Goal: Task Accomplishment & Management: Use online tool/utility

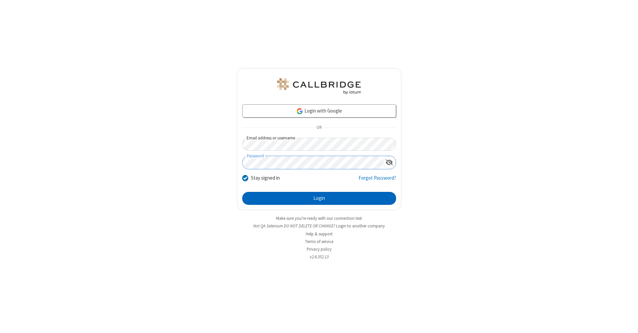
click at [319, 199] on button "Login" at bounding box center [319, 198] width 154 height 13
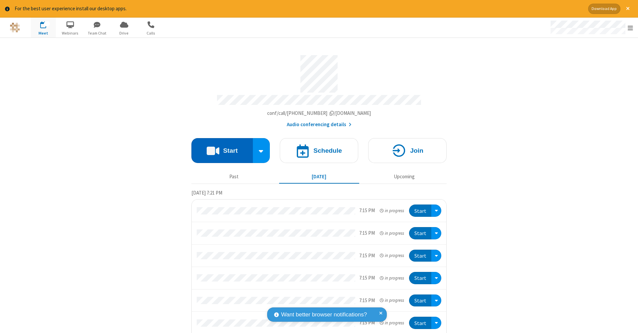
click at [219, 147] on button "Start" at bounding box center [221, 150] width 61 height 25
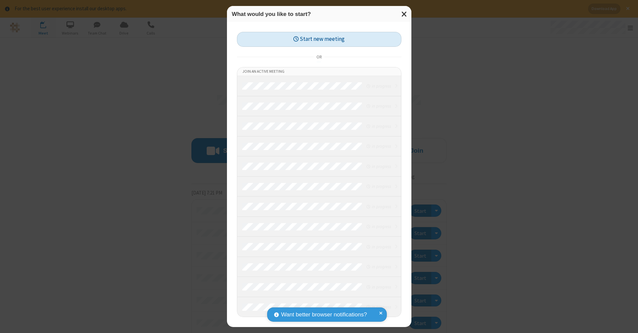
click at [319, 39] on button "Start new meeting" at bounding box center [319, 39] width 164 height 15
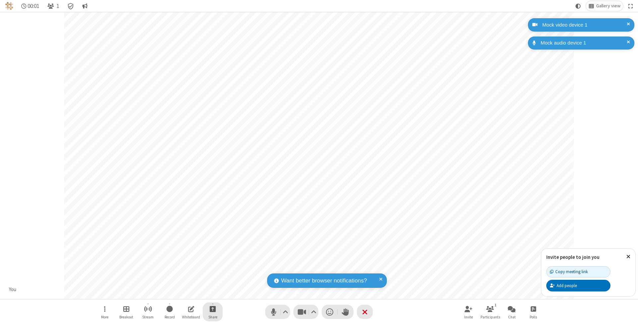
click at [212, 309] on span "Start sharing" at bounding box center [213, 309] width 6 height 8
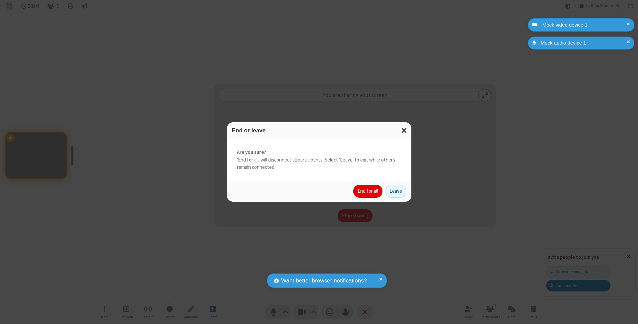
click at [368, 191] on button "End for all" at bounding box center [367, 191] width 29 height 13
